Goal: Task Accomplishment & Management: Use online tool/utility

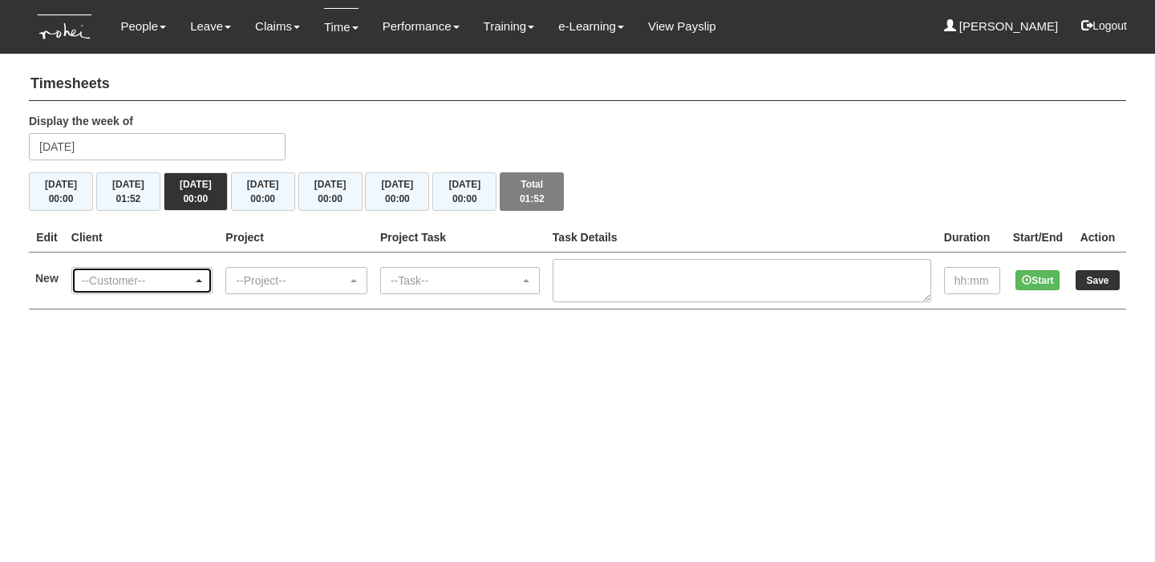
click at [172, 281] on div "--Customer--" at bounding box center [137, 281] width 111 height 16
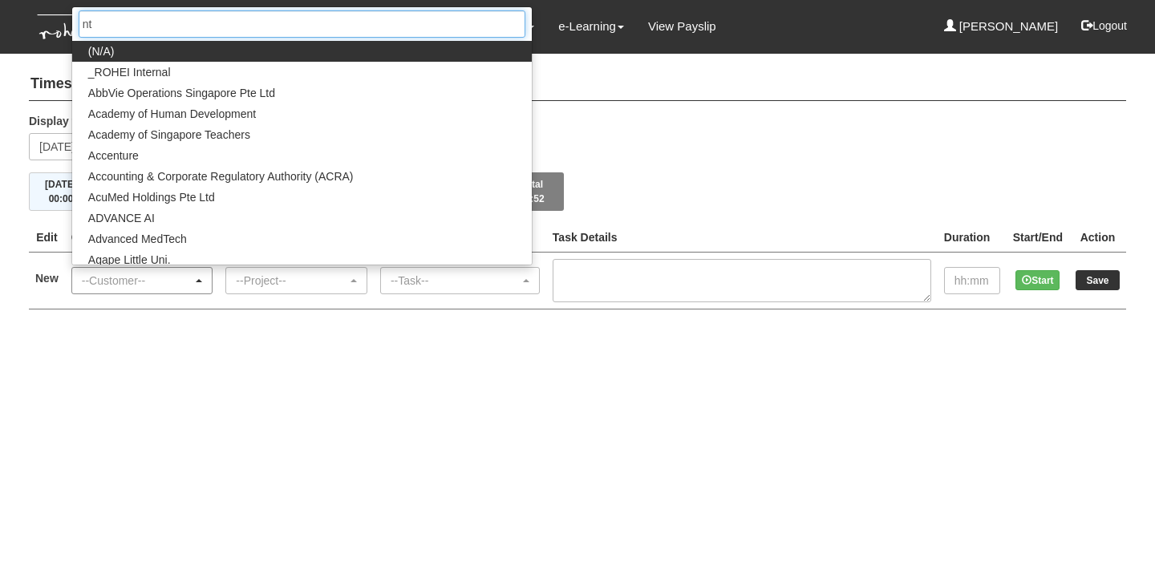
type input "ntu"
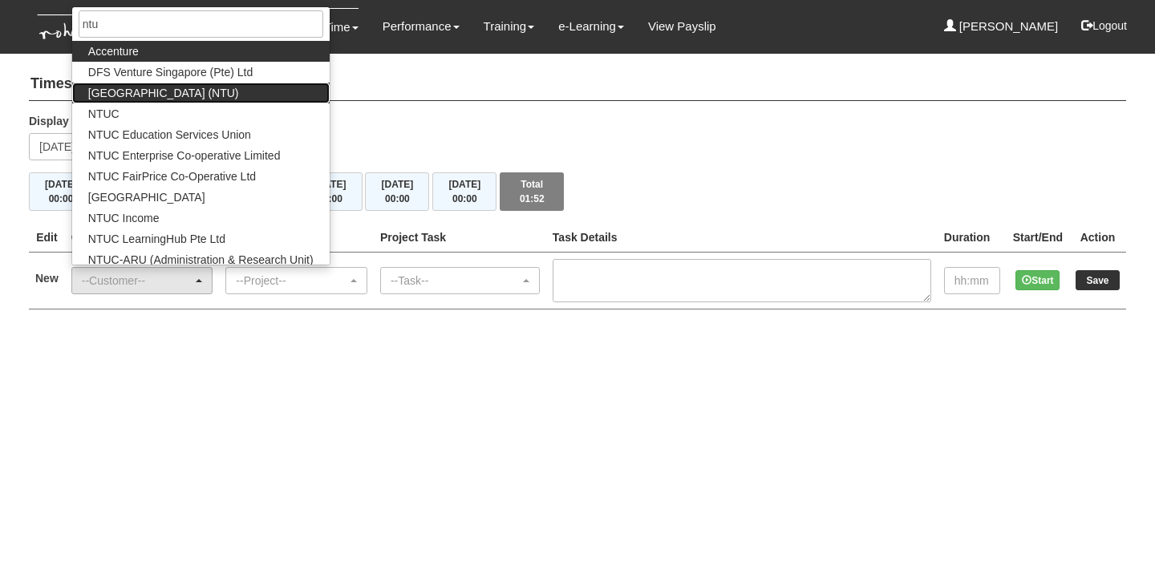
click at [237, 87] on span "[GEOGRAPHIC_DATA] (NTU)" at bounding box center [163, 93] width 151 height 16
select select "59"
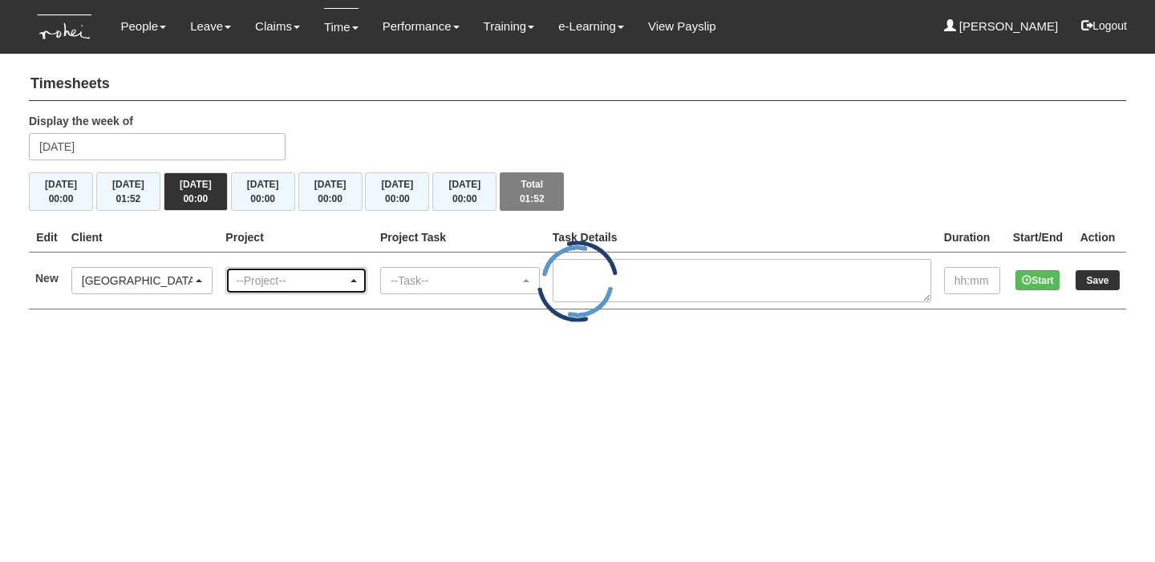
click at [283, 278] on div "--Project--" at bounding box center [291, 281] width 111 height 16
click at [333, 283] on div "--Project--" at bounding box center [291, 281] width 111 height 16
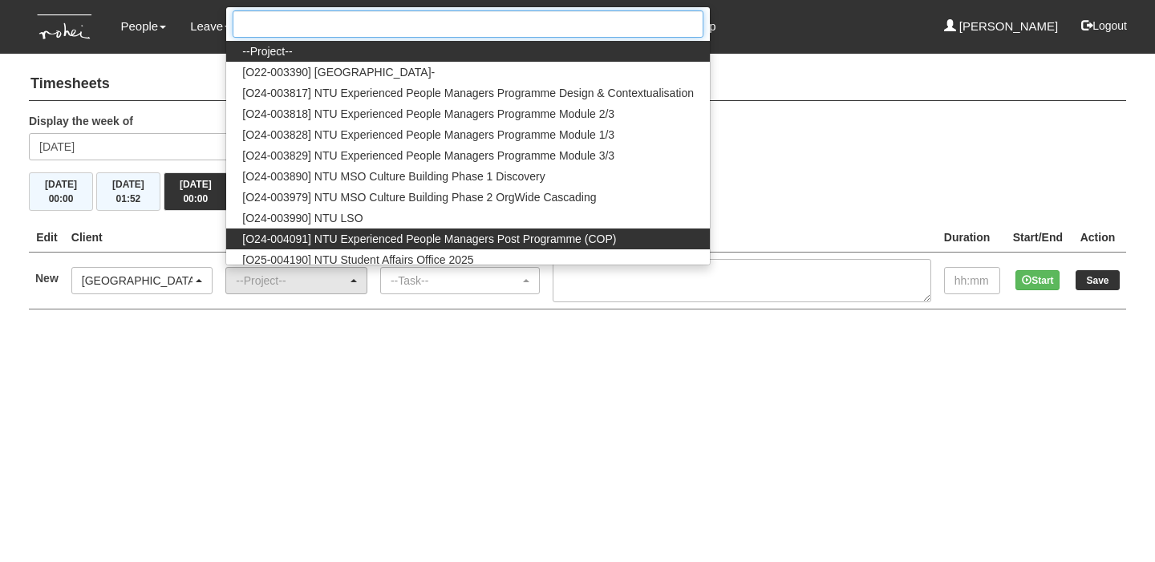
scroll to position [5, 0]
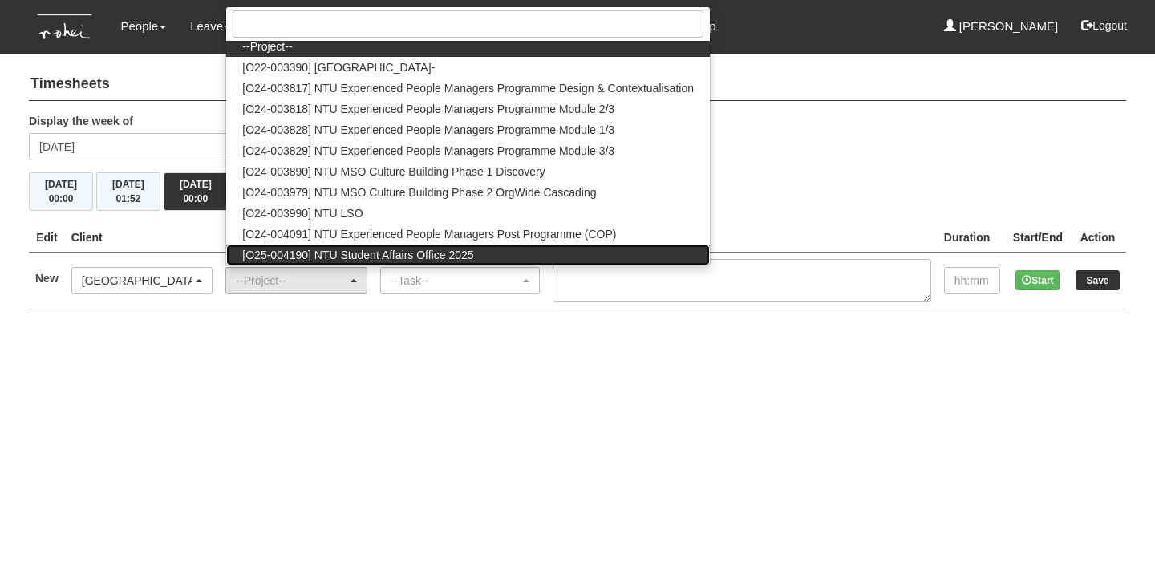
click at [363, 249] on span "[O25-004190] NTU Student Affairs Office 2025" at bounding box center [357, 255] width 231 height 16
select select "2811"
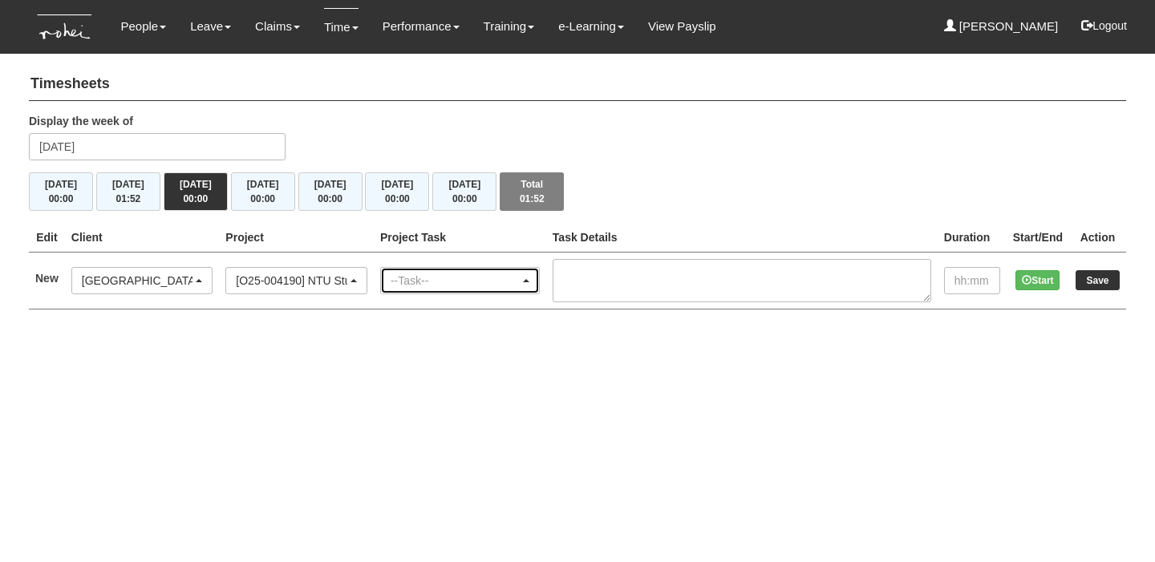
click at [423, 270] on div "--Task--" at bounding box center [460, 281] width 158 height 26
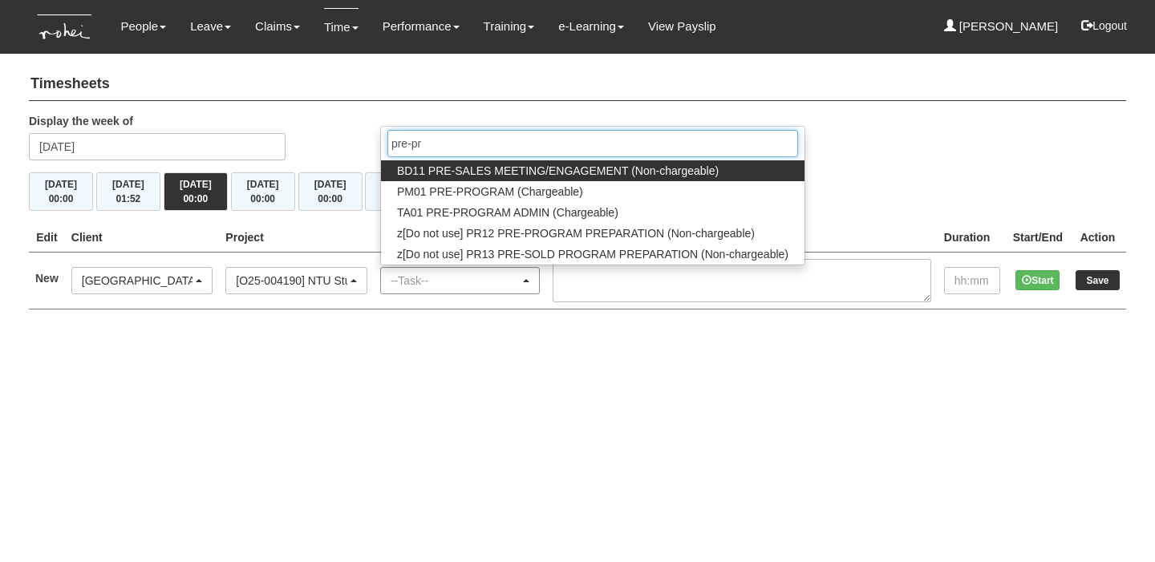
type input "pre-pro"
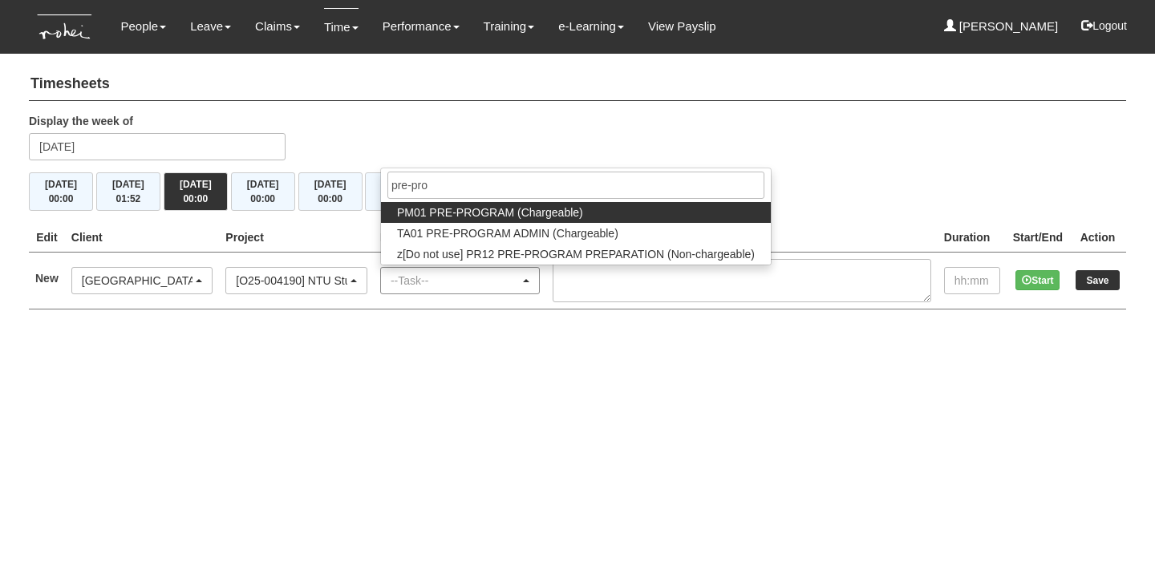
select select "162"
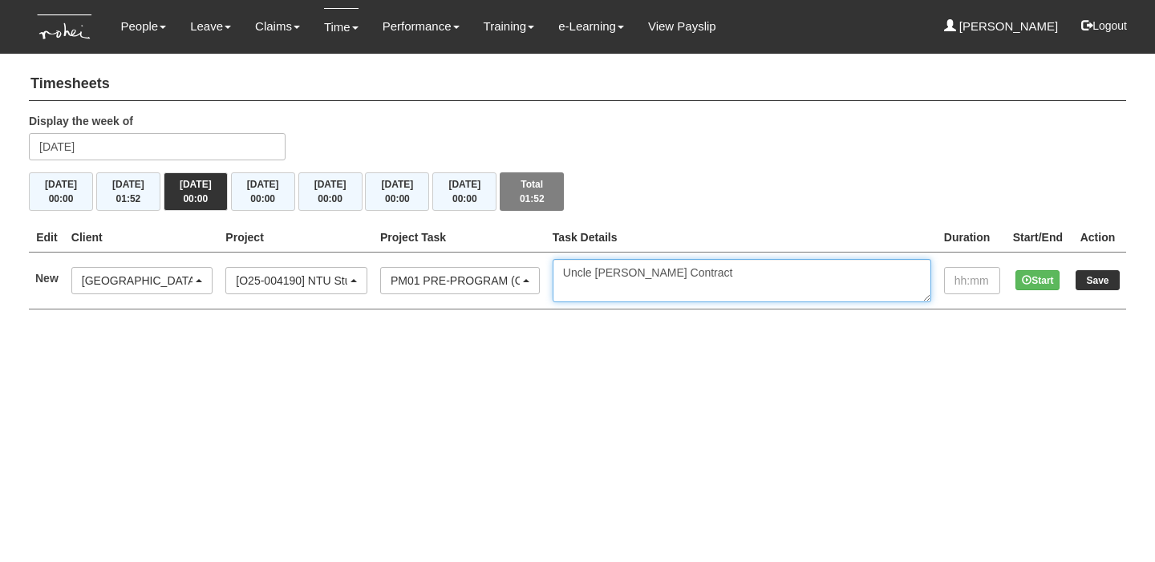
type textarea "Uncle [PERSON_NAME] Contract"
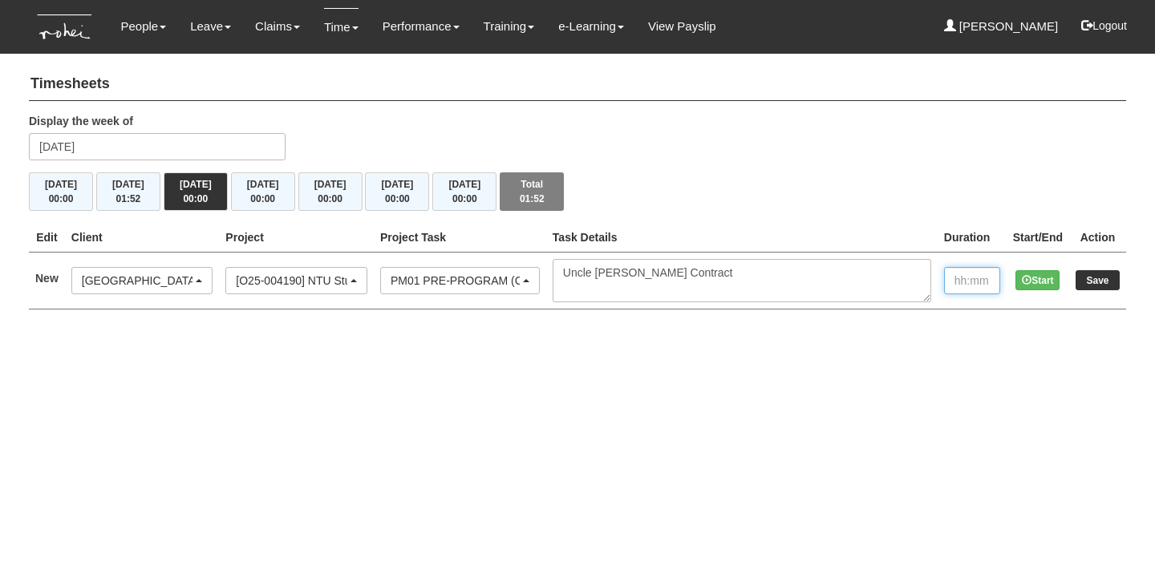
click at [984, 279] on input "text" at bounding box center [972, 280] width 56 height 27
type input "00:20"
click at [1102, 278] on input "Save" at bounding box center [1098, 280] width 44 height 20
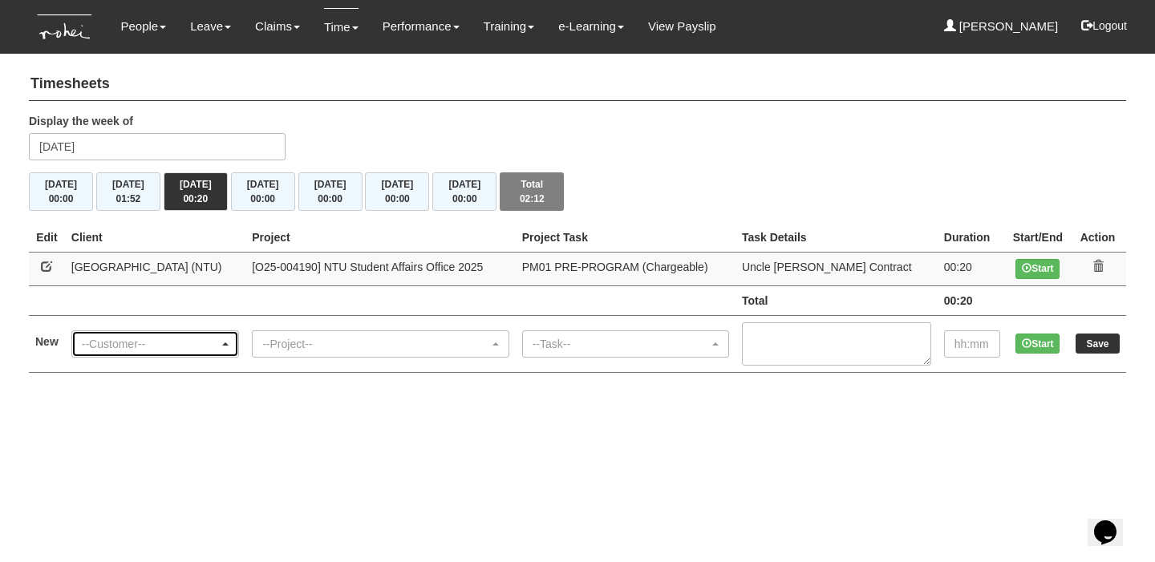
click at [215, 332] on div "--Customer--" at bounding box center [155, 344] width 166 height 26
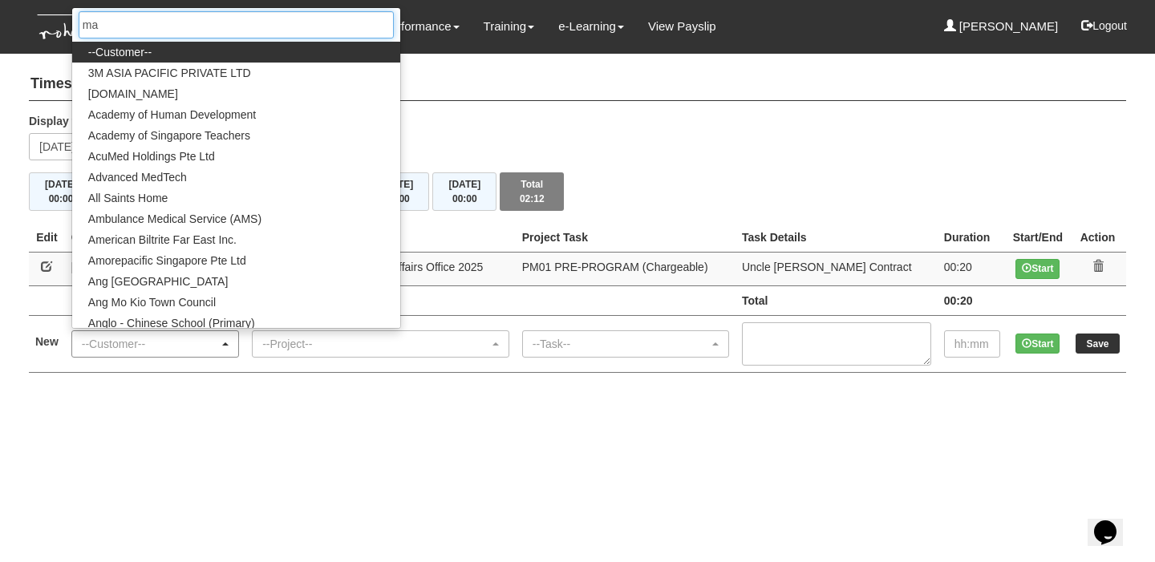
type input "mas"
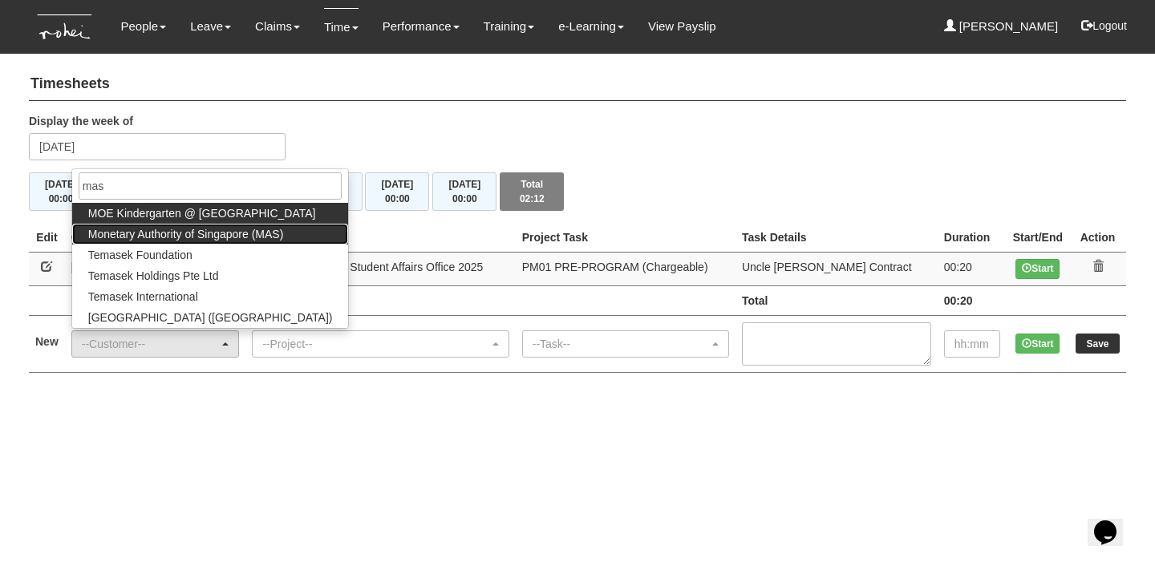
click at [268, 237] on span "Monetary Authority of Singapore (MAS)" at bounding box center [186, 234] width 196 height 16
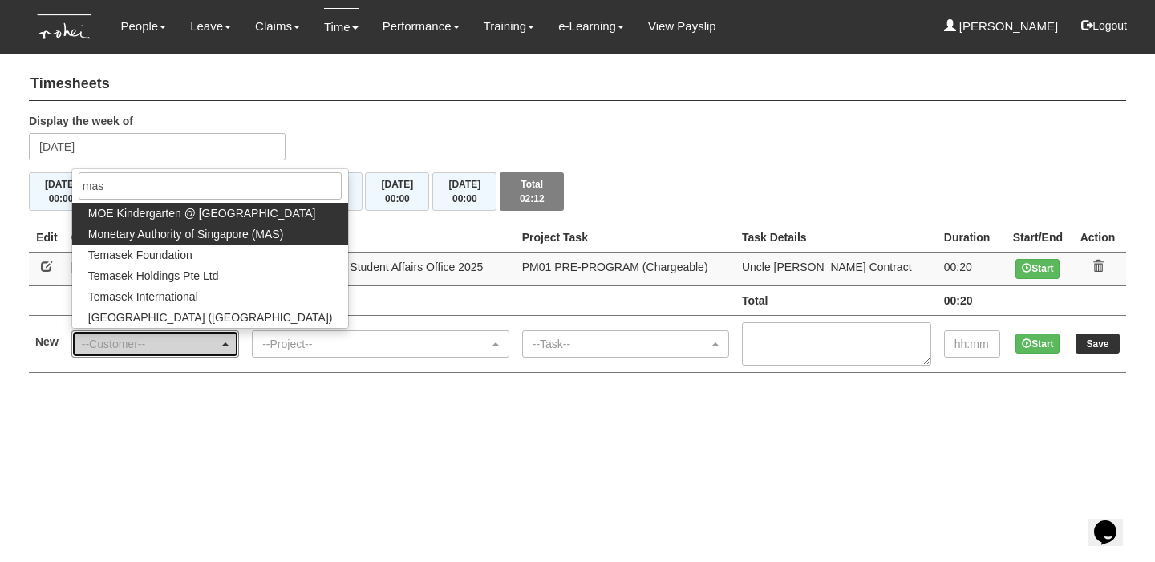
select select "82"
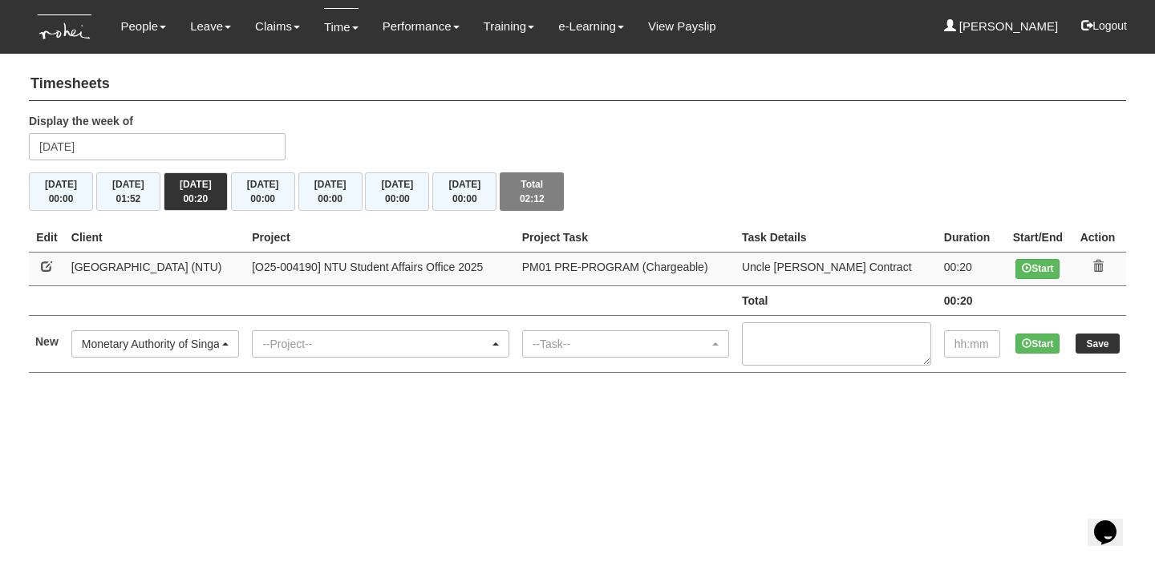
click at [375, 336] on div "--Project--" at bounding box center [375, 344] width 227 height 16
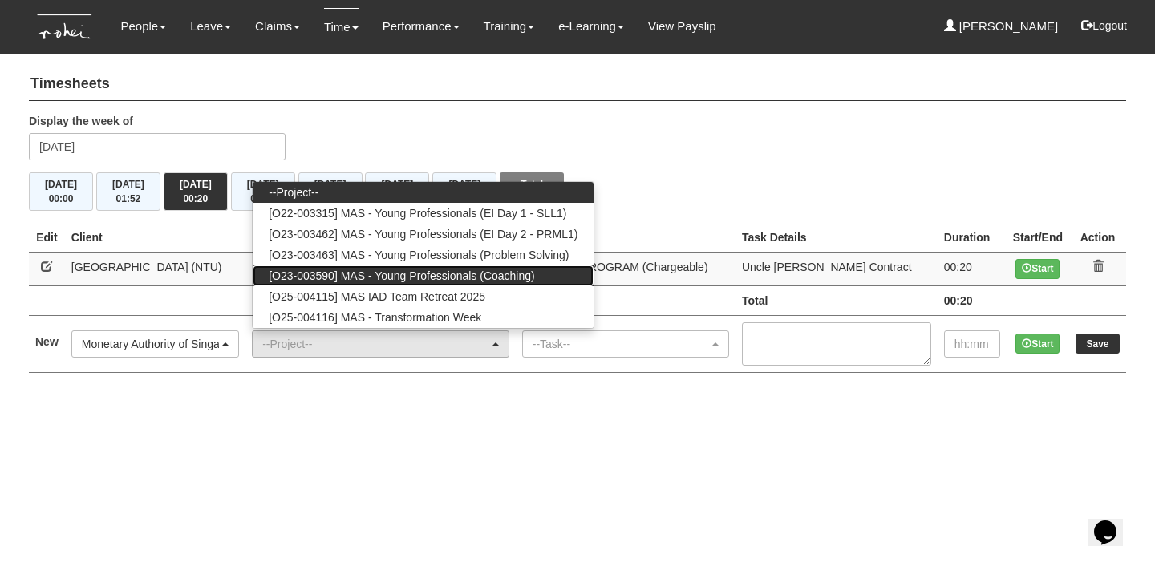
click at [474, 275] on span "[O23-003590] MAS - Young Professionals (Coaching)" at bounding box center [402, 276] width 266 height 16
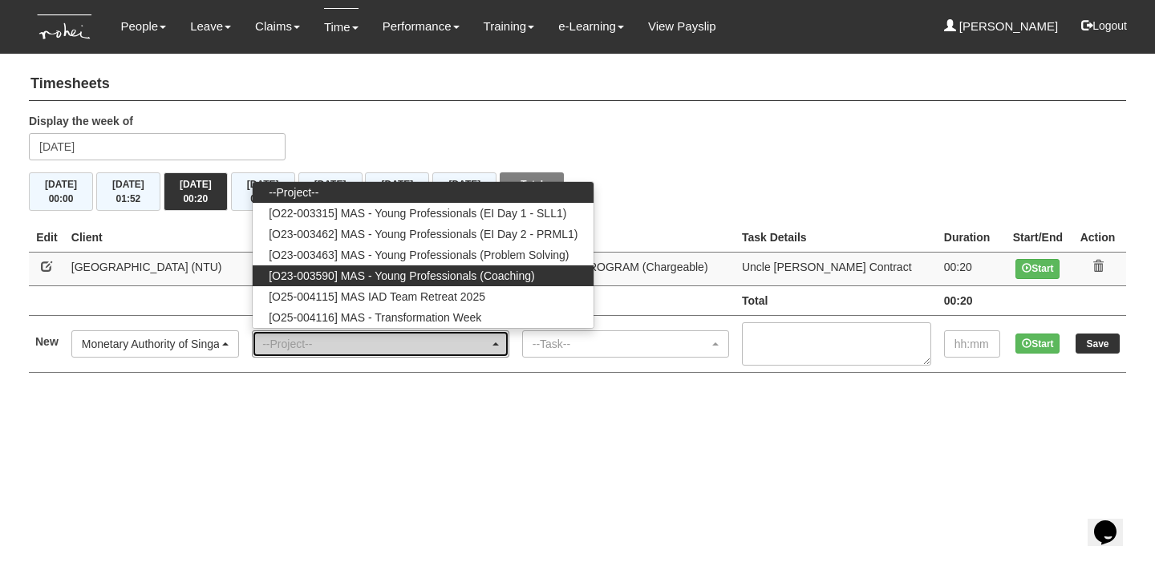
select select "2286"
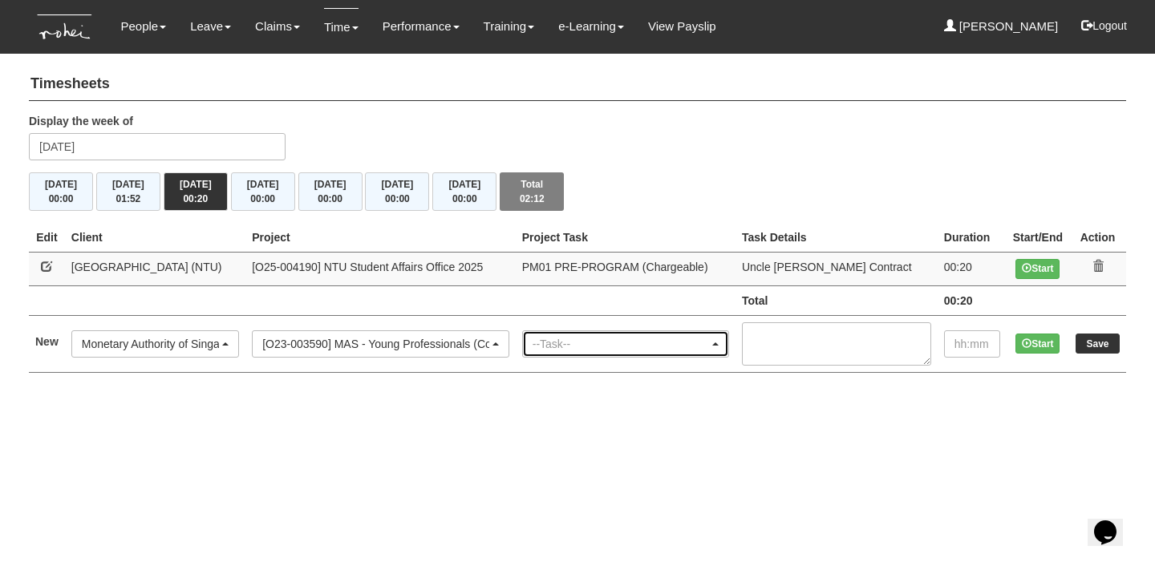
click at [618, 339] on div "--Task--" at bounding box center [621, 344] width 176 height 16
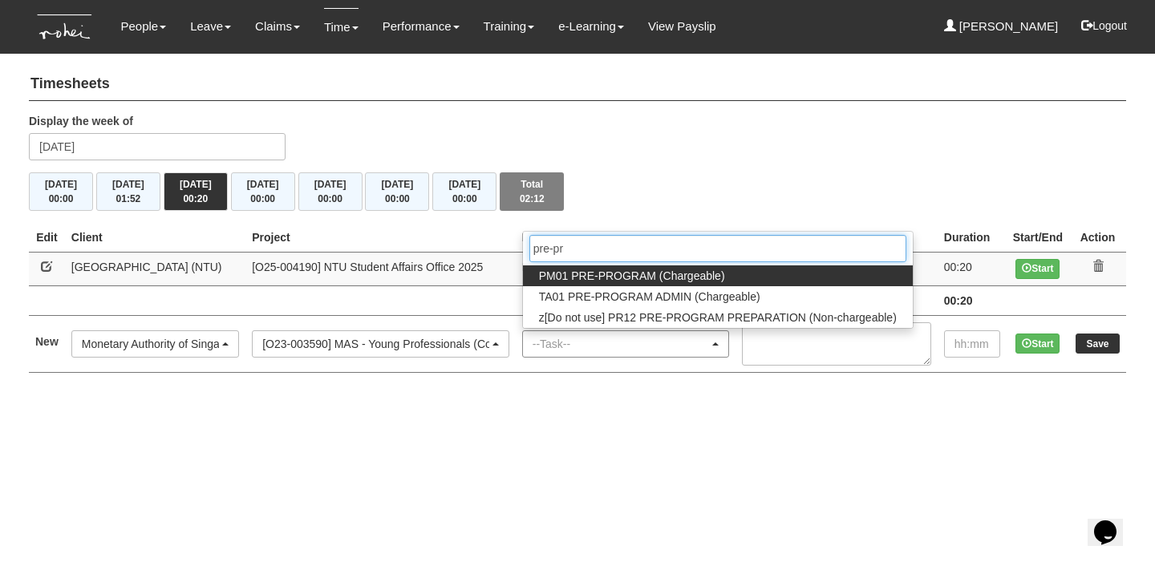
type input "pre-pro"
select select "162"
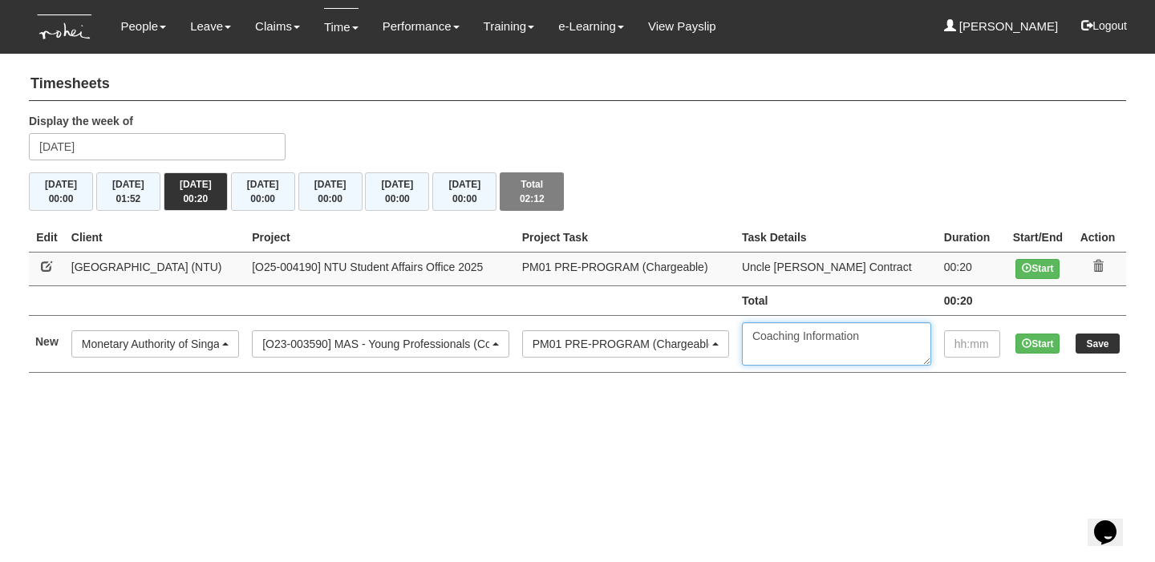
type textarea "Coaching Information"
type input "00:02"
click at [1046, 343] on button "Start" at bounding box center [1038, 344] width 44 height 20
